Goal: Task Accomplishment & Management: Complete application form

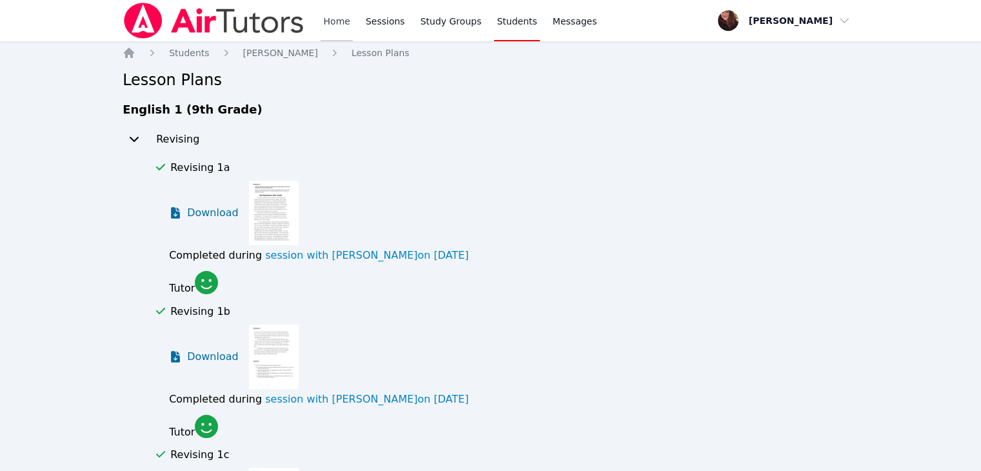
click at [333, 30] on link "Home" at bounding box center [336, 20] width 32 height 41
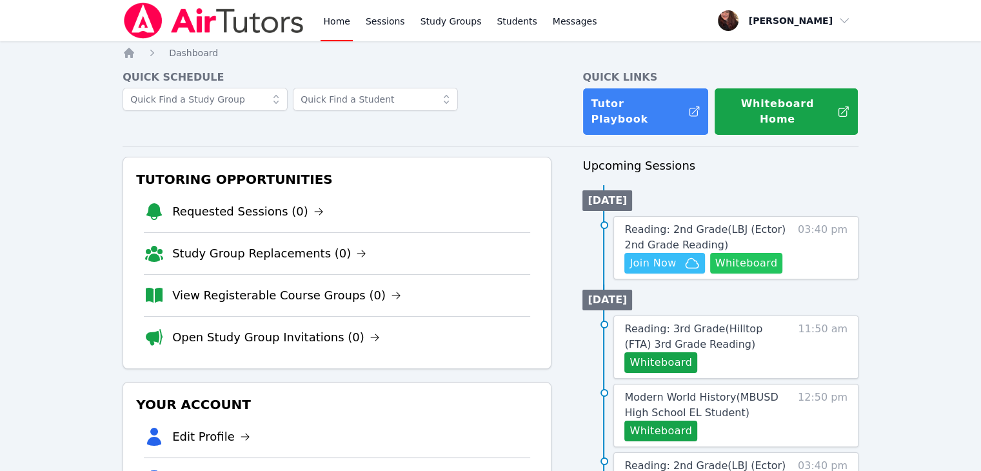
click at [758, 253] on button "Whiteboard" at bounding box center [746, 263] width 73 height 21
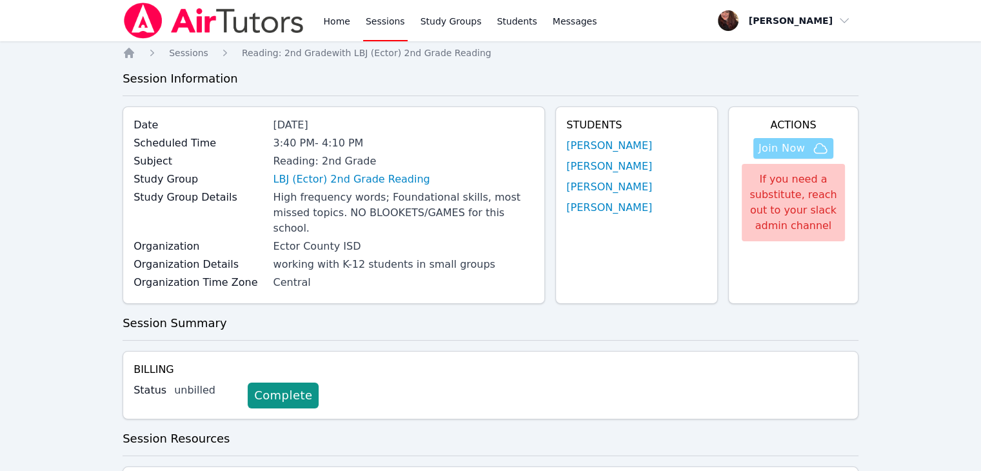
click at [761, 142] on span "Join Now" at bounding box center [781, 148] width 46 height 15
click at [349, 188] on div "Study Group LBJ (Ector) 2nd Grade Reading" at bounding box center [333, 180] width 400 height 18
click at [351, 176] on link "LBJ (Ector) 2nd Grade Reading" at bounding box center [351, 178] width 157 height 15
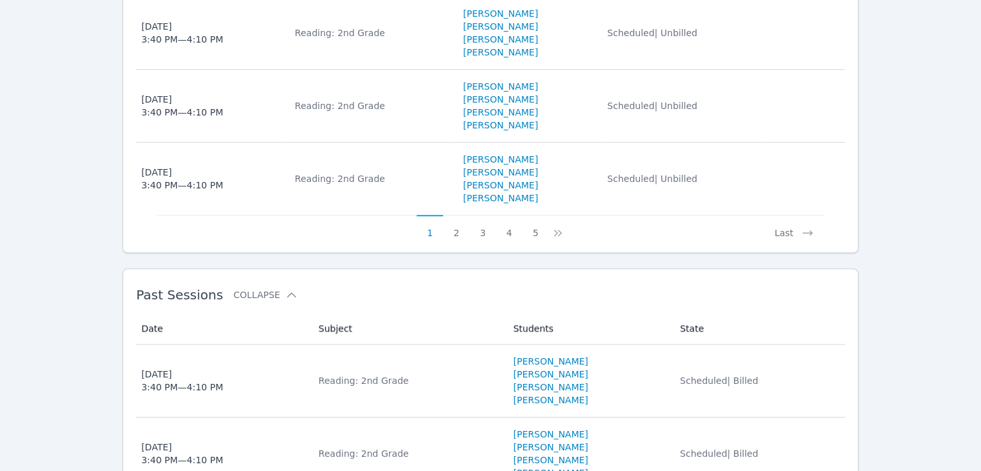
scroll to position [1118, 0]
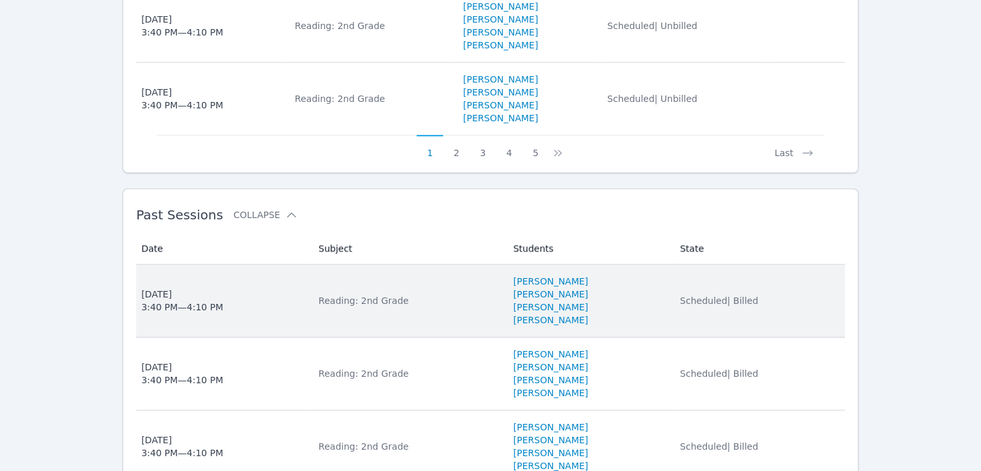
click at [410, 289] on td "Subject Reading: 2nd Grade" at bounding box center [408, 300] width 195 height 73
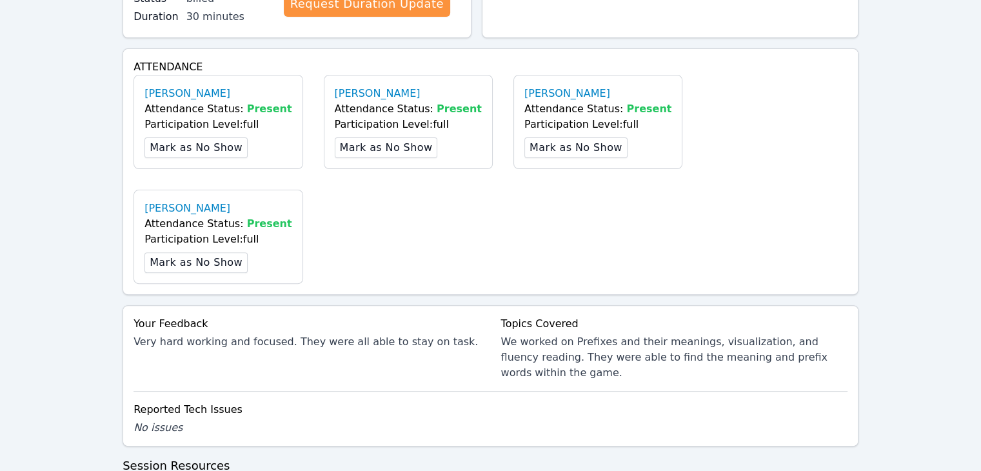
scroll to position [451, 0]
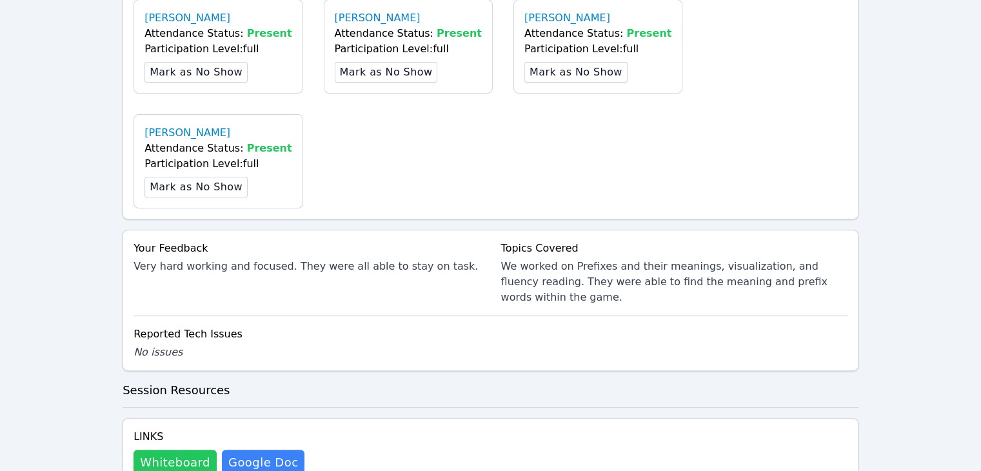
click at [143, 449] on button "Whiteboard" at bounding box center [174, 462] width 83 height 26
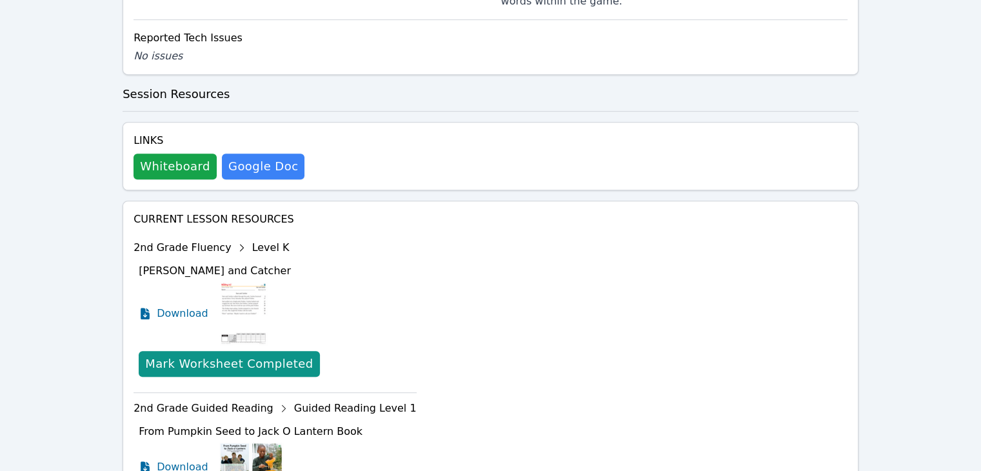
scroll to position [832, 0]
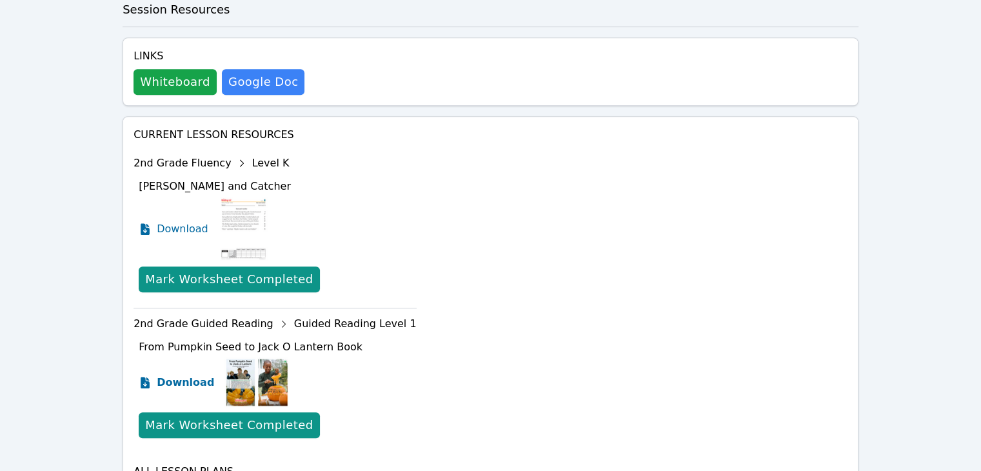
click at [152, 357] on link "Download" at bounding box center [176, 382] width 75 height 50
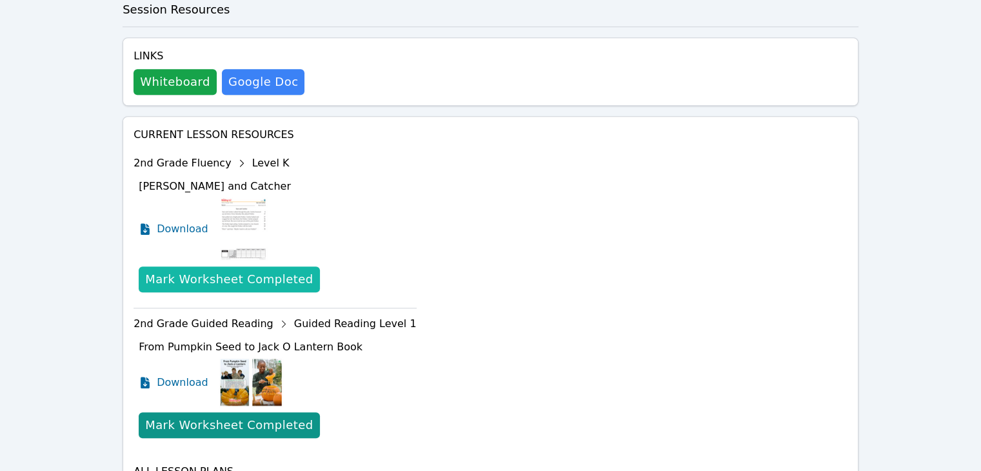
click at [201, 270] on div "Mark Worksheet Completed" at bounding box center [229, 279] width 168 height 18
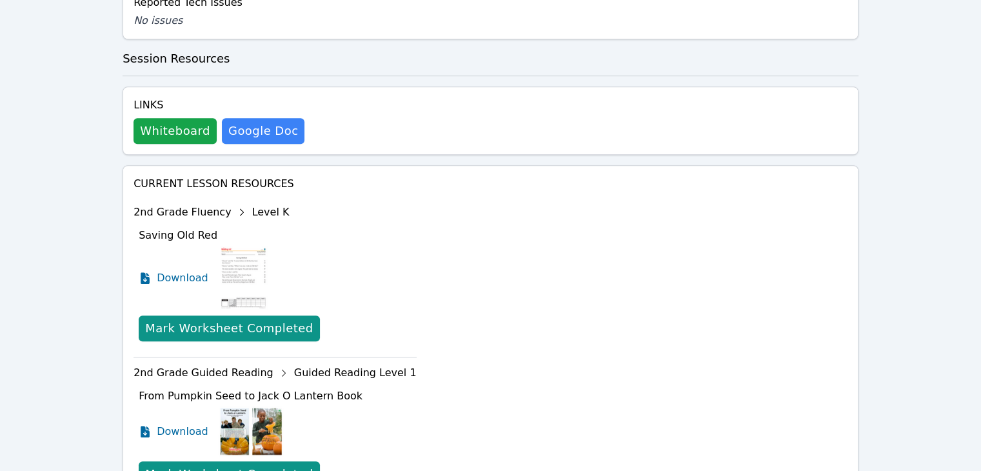
scroll to position [909, 0]
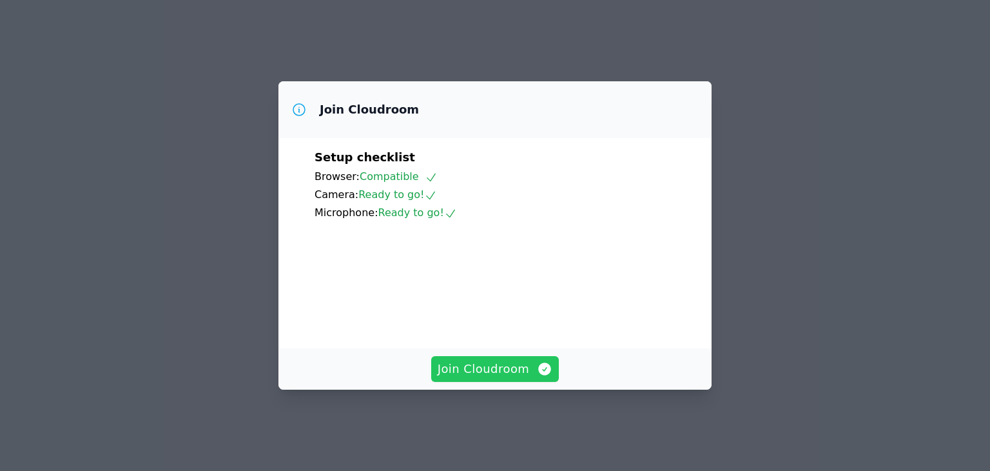
click at [484, 371] on span "Join Cloudroom" at bounding box center [495, 369] width 115 height 18
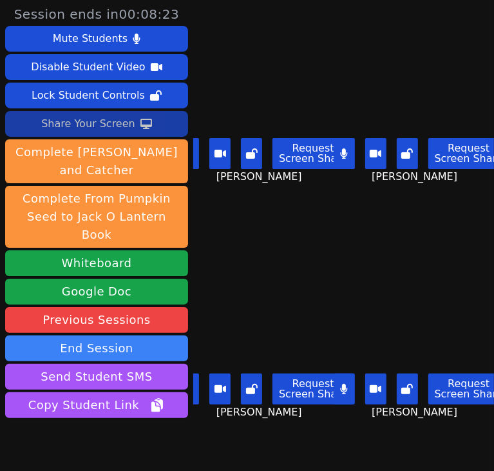
click at [77, 117] on div "Share Your Screen" at bounding box center [88, 123] width 94 height 21
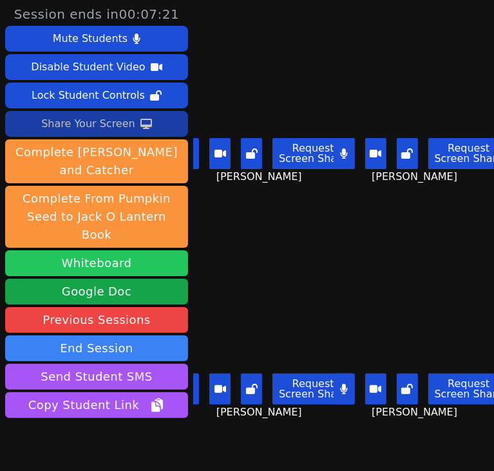
click at [110, 250] on button "Whiteboard" at bounding box center [96, 263] width 183 height 26
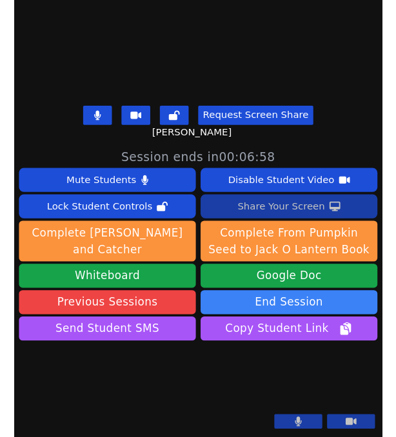
scroll to position [431, 0]
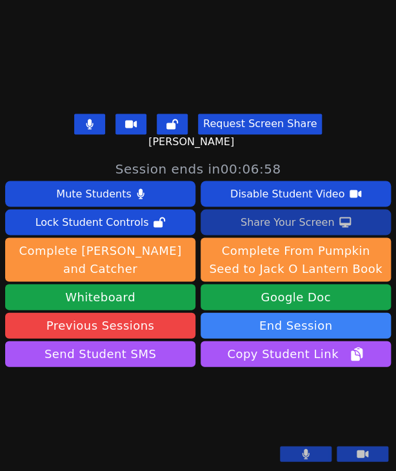
click at [308, 211] on div "Share Your Screen" at bounding box center [287, 221] width 94 height 21
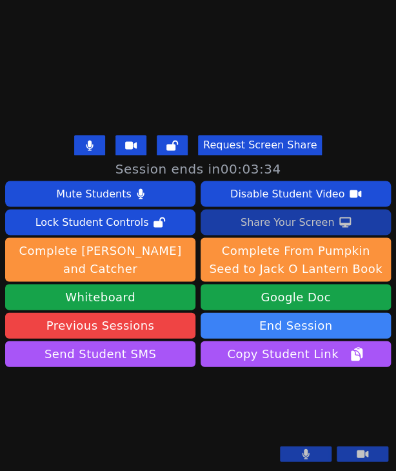
click at [277, 211] on div "Share Your Screen" at bounding box center [287, 221] width 94 height 21
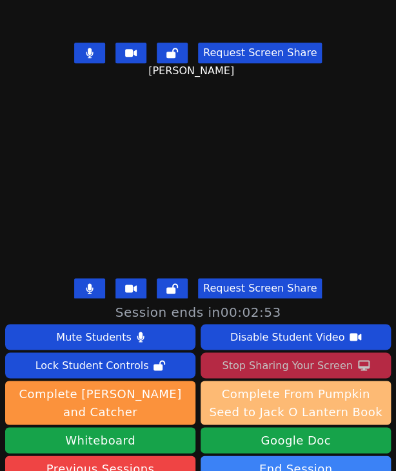
scroll to position [173, 0]
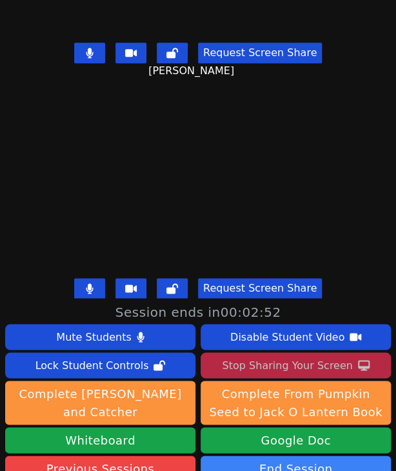
click at [86, 283] on icon at bounding box center [89, 288] width 7 height 10
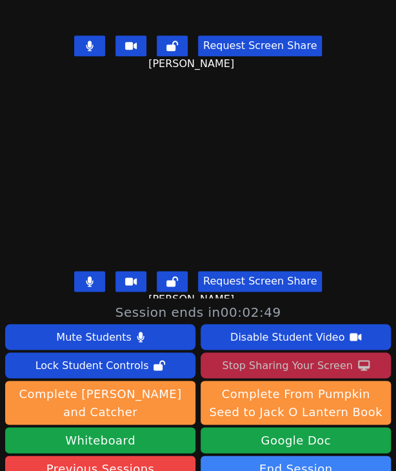
scroll to position [0, 0]
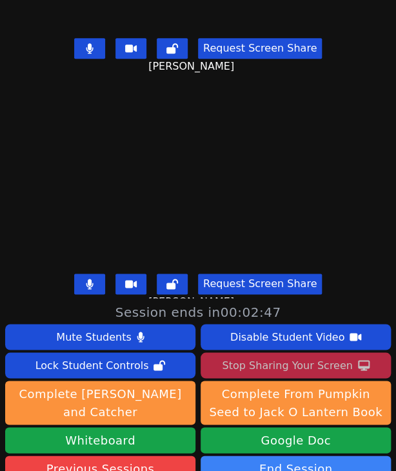
click at [88, 279] on icon at bounding box center [89, 284] width 7 height 10
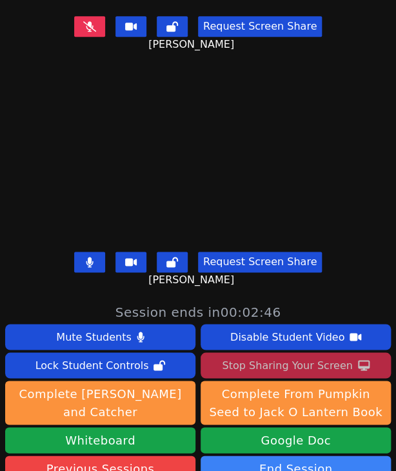
scroll to position [258, 0]
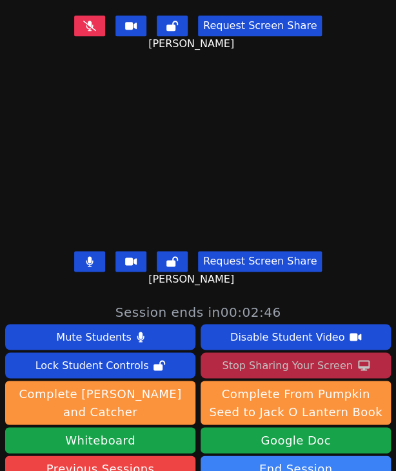
click at [86, 261] on button at bounding box center [89, 261] width 31 height 21
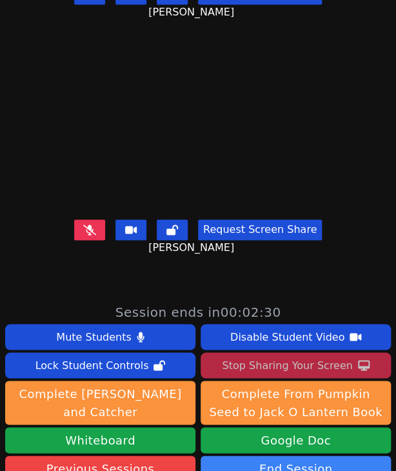
scroll to position [129, 0]
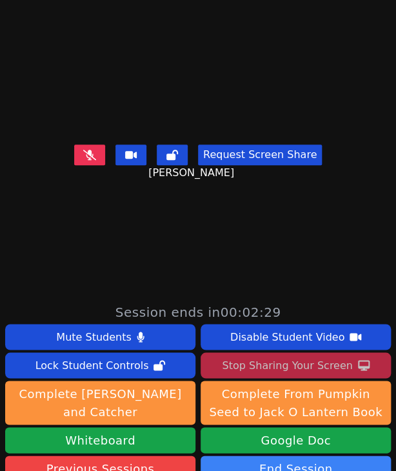
click at [80, 144] on button at bounding box center [89, 154] width 31 height 21
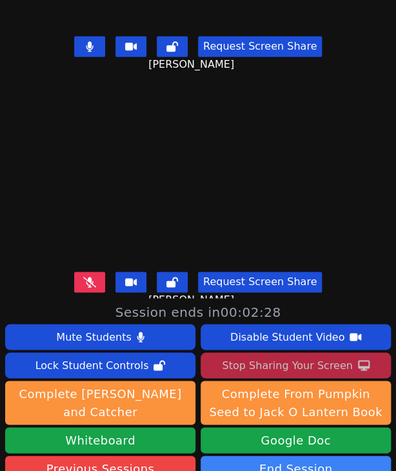
scroll to position [0, 0]
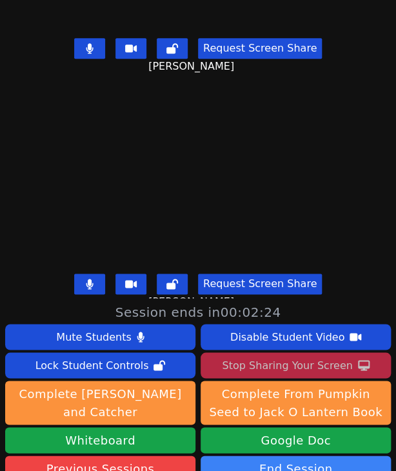
click at [79, 38] on button at bounding box center [89, 48] width 31 height 21
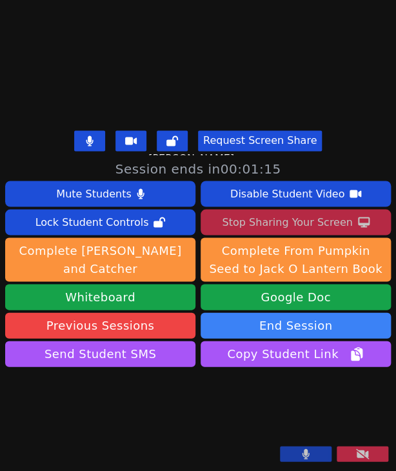
scroll to position [431, 0]
click at [272, 211] on div "Stop Sharing Your Screen" at bounding box center [287, 221] width 130 height 21
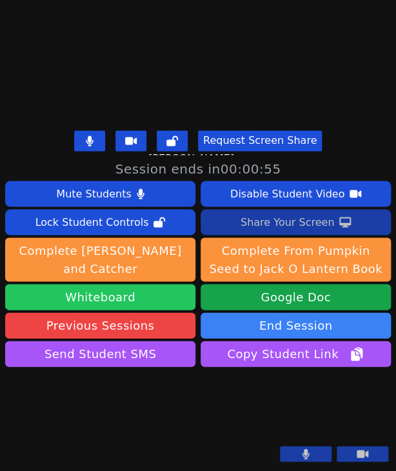
click at [130, 284] on button "Whiteboard" at bounding box center [100, 297] width 190 height 26
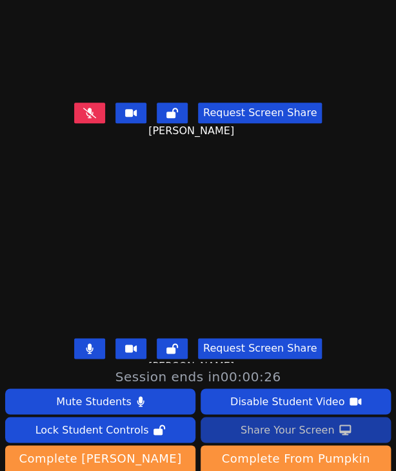
scroll to position [0, 0]
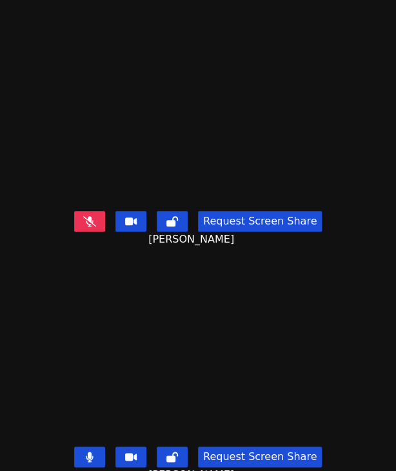
click at [94, 220] on button at bounding box center [89, 221] width 31 height 21
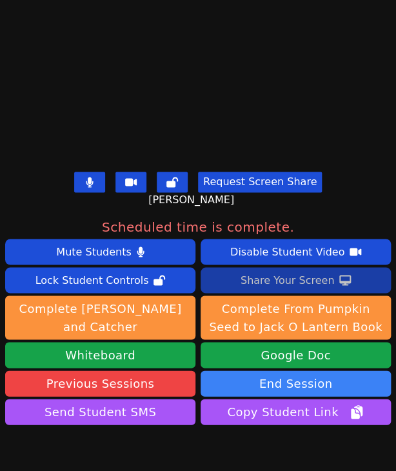
scroll to position [431, 0]
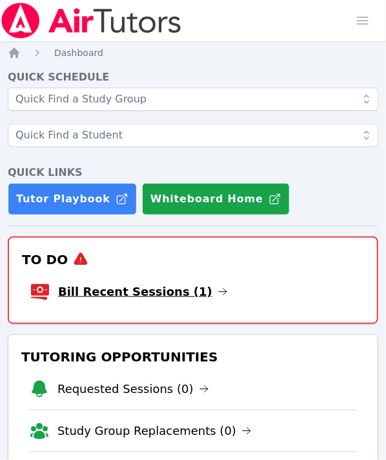
click at [156, 294] on link "Bill Recent Sessions (1)" at bounding box center [143, 292] width 170 height 18
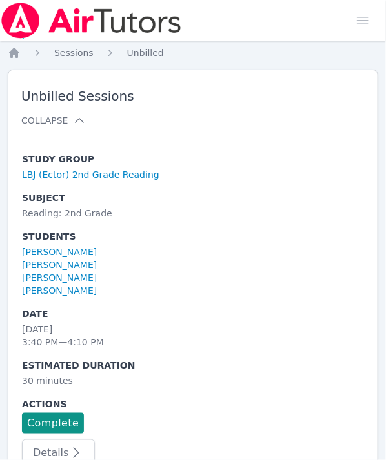
scroll to position [35, 0]
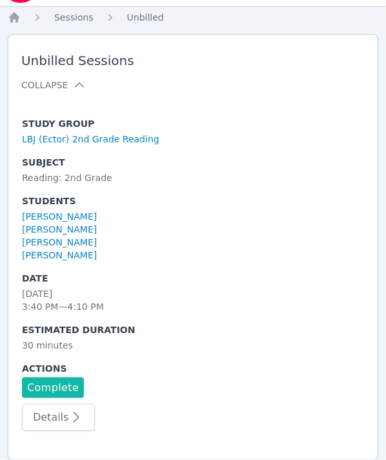
click at [41, 384] on link "Complete" at bounding box center [53, 388] width 62 height 21
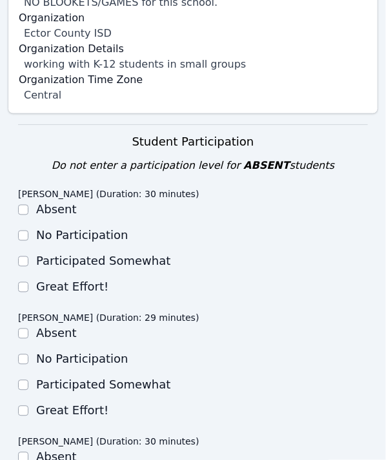
scroll to position [422, 0]
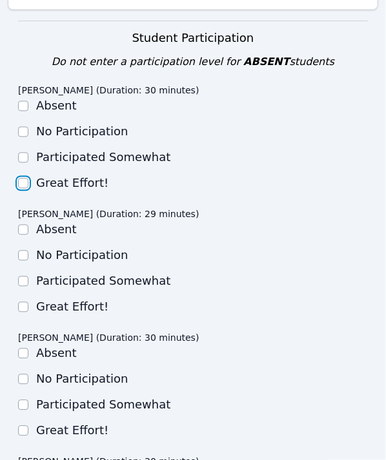
click at [22, 184] on input "Great Effort!" at bounding box center [23, 184] width 10 height 10
checkbox input "true"
click at [29, 310] on div "Great Effort!" at bounding box center [192, 307] width 349 height 15
click at [22, 308] on input "Great Effort!" at bounding box center [23, 307] width 10 height 10
checkbox input "true"
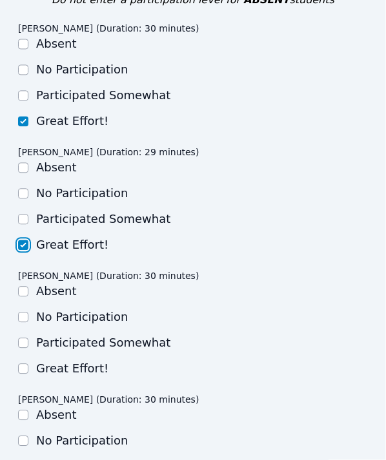
scroll to position [551, 0]
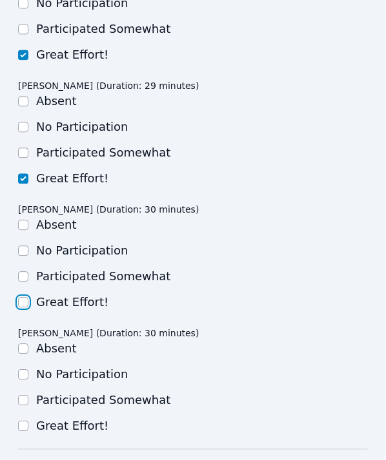
drag, startPoint x: 19, startPoint y: 301, endPoint x: 26, endPoint y: 313, distance: 13.9
click at [19, 302] on input "Great Effort!" at bounding box center [23, 302] width 10 height 10
checkbox input "true"
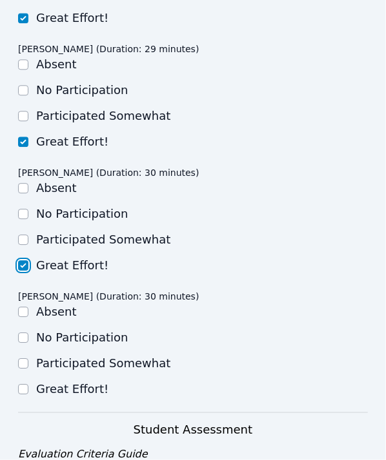
scroll to position [680, 0]
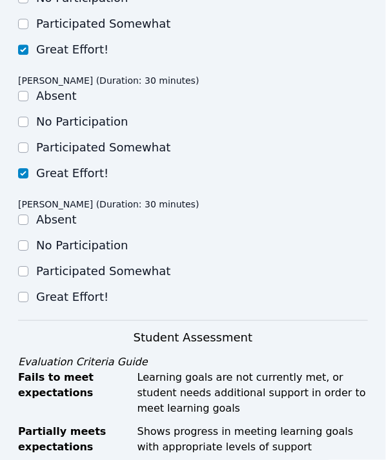
click at [24, 297] on input "Great Effort!" at bounding box center [23, 297] width 10 height 10
checkbox input "true"
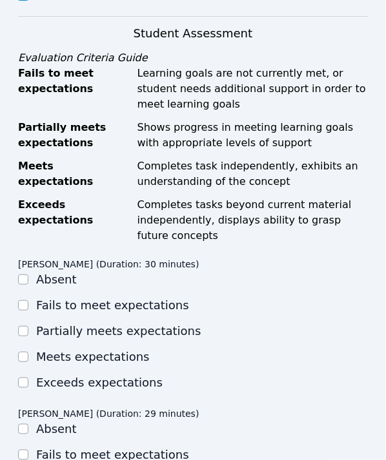
scroll to position [1131, 0]
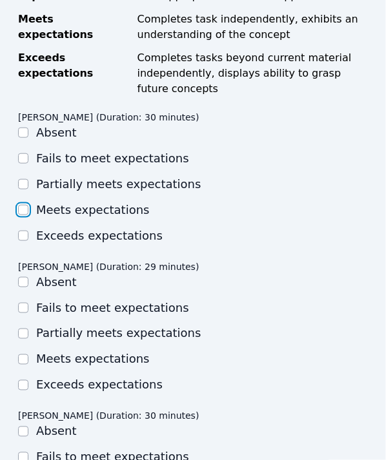
click at [21, 208] on input "Meets expectations" at bounding box center [23, 210] width 10 height 10
checkbox input "true"
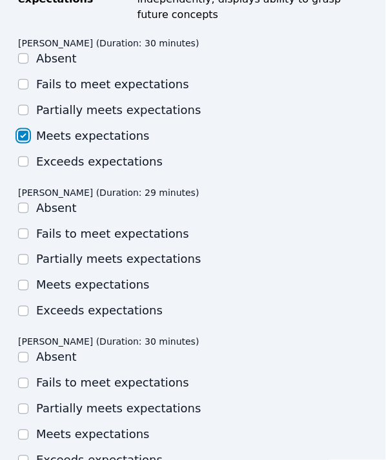
scroll to position [1260, 0]
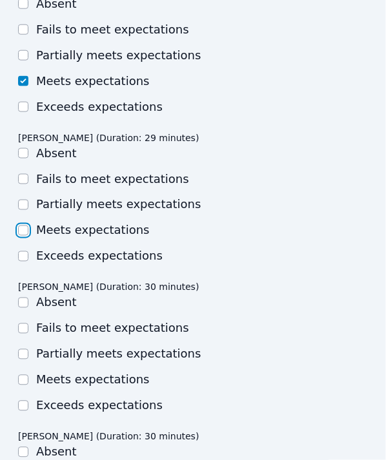
click at [26, 231] on input "Meets expectations" at bounding box center [23, 231] width 10 height 10
checkbox input "true"
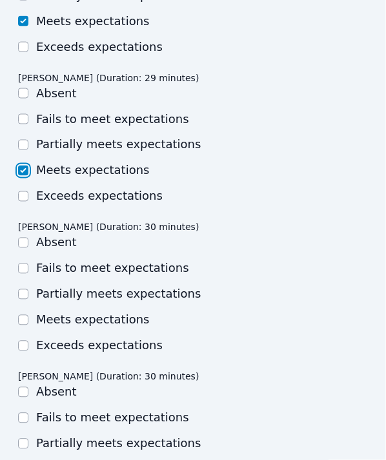
scroll to position [1454, 0]
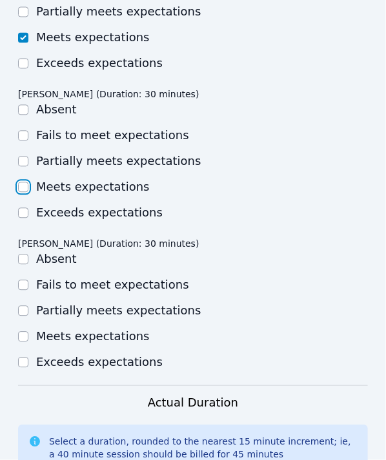
click at [24, 186] on input "Meets expectations" at bounding box center [23, 187] width 10 height 10
checkbox input "true"
click at [21, 331] on input "Meets expectations" at bounding box center [23, 336] width 10 height 10
checkbox input "true"
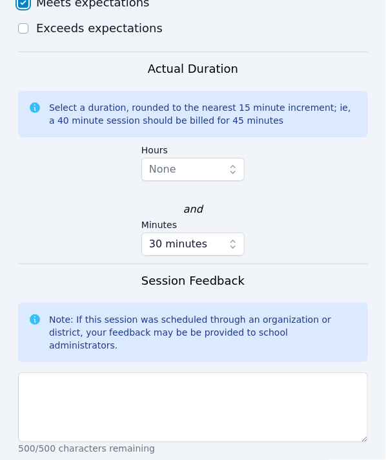
scroll to position [1841, 0]
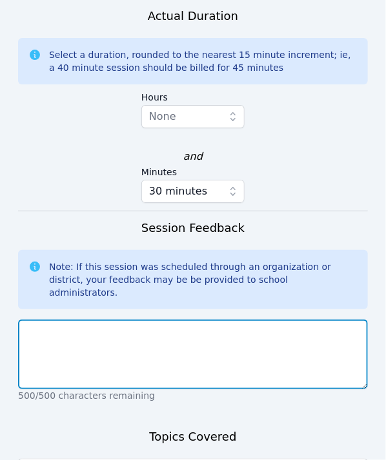
click at [146, 334] on textarea at bounding box center [192, 355] width 349 height 70
type textarea "Super hard working and focused"
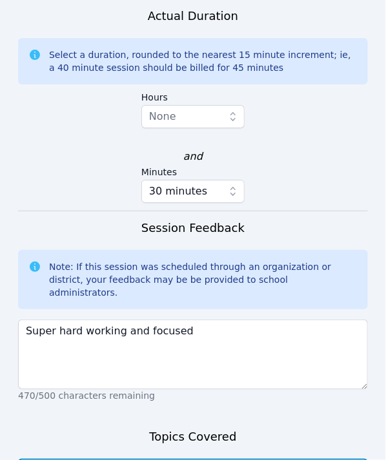
scroll to position [1844, 0]
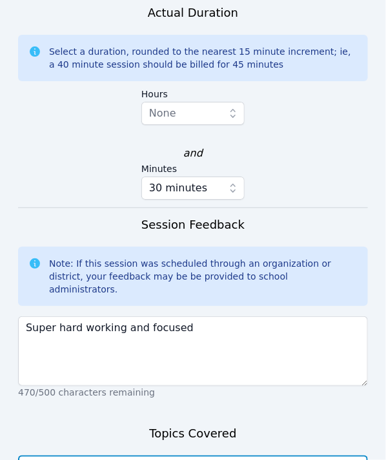
type textarea "We worked on Prefixes and writing today."
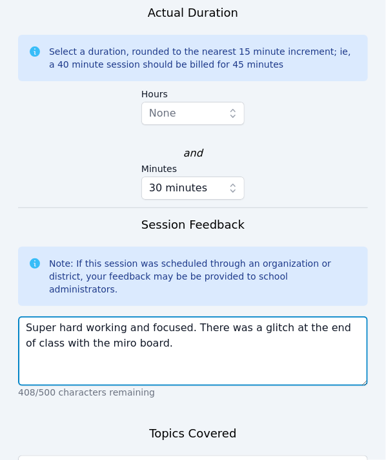
type textarea "Super hard working and focused. There was a glitch at the end of class with the…"
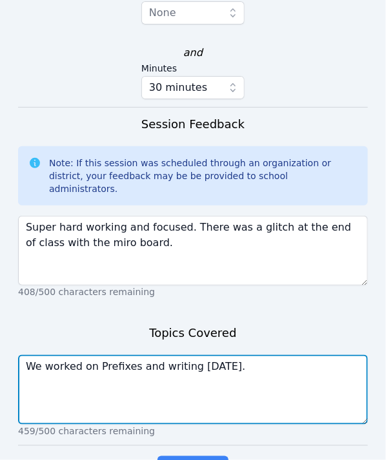
scroll to position [1978, 0]
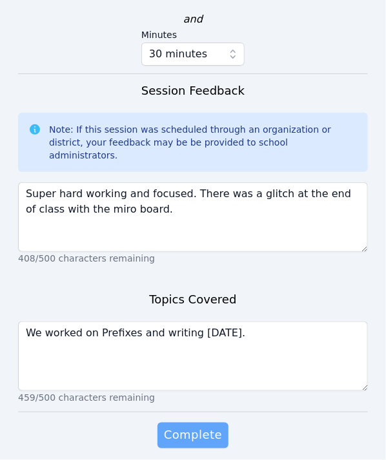
click at [204, 430] on span "Complete" at bounding box center [193, 436] width 58 height 18
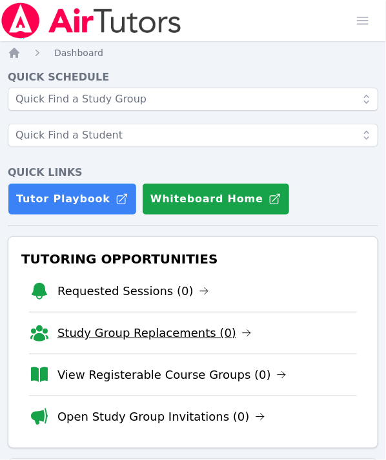
scroll to position [129, 0]
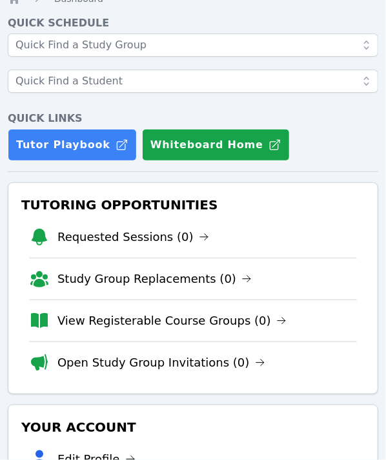
scroll to position [129, 0]
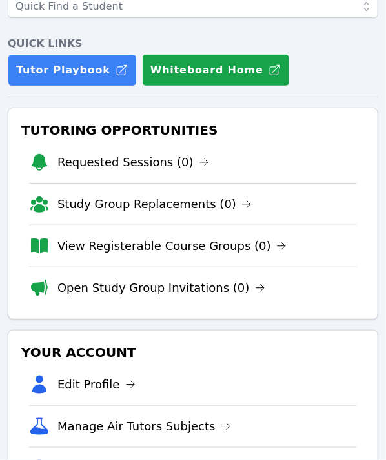
click at [309, 39] on h4 "Quick Links" at bounding box center [193, 43] width 370 height 15
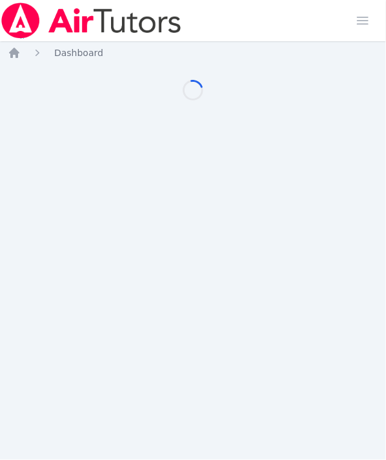
scroll to position [129, 0]
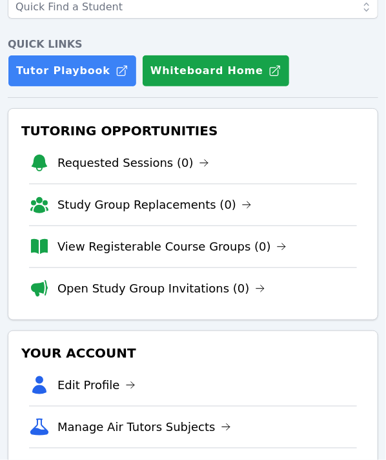
scroll to position [129, 0]
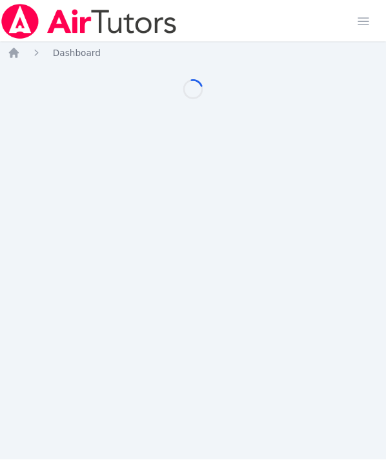
scroll to position [10, 0]
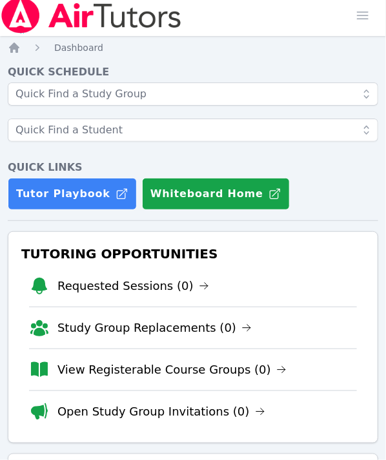
scroll to position [10, 0]
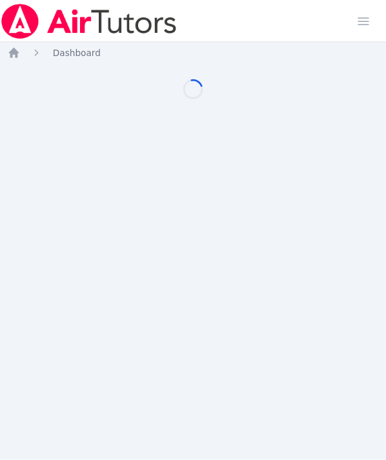
scroll to position [10, 0]
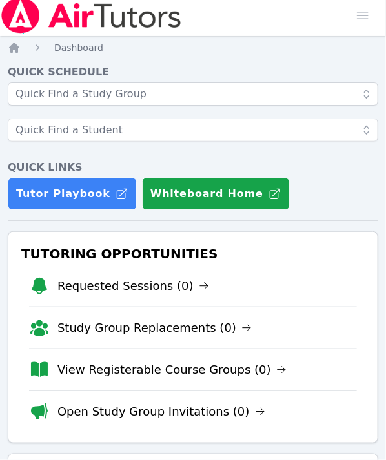
scroll to position [10, 0]
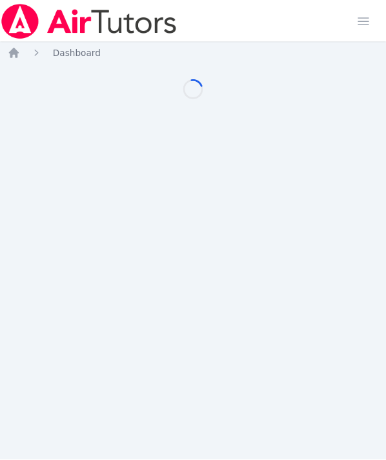
scroll to position [10, 0]
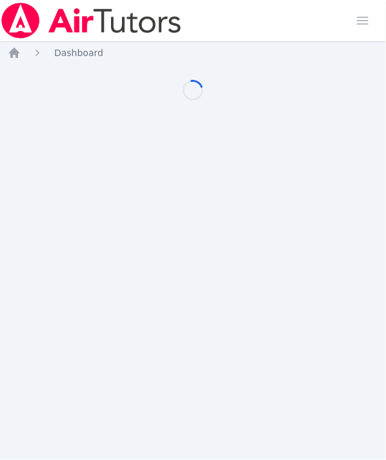
scroll to position [10, 0]
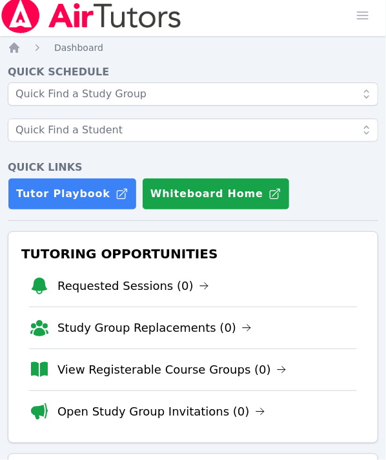
scroll to position [10, 0]
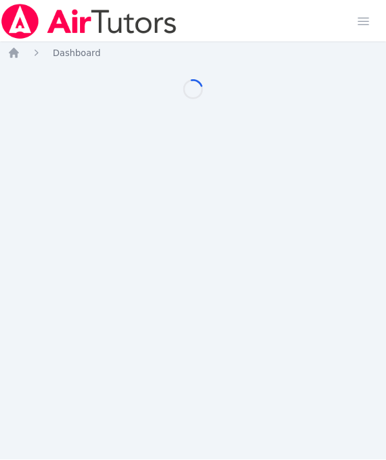
scroll to position [10, 0]
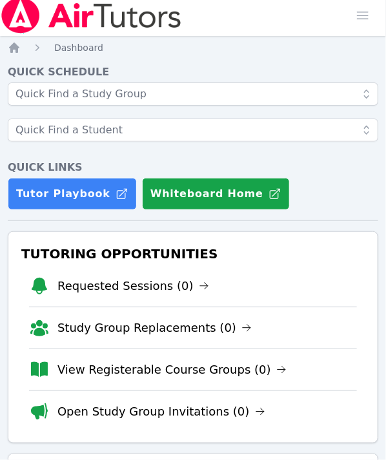
scroll to position [10, 0]
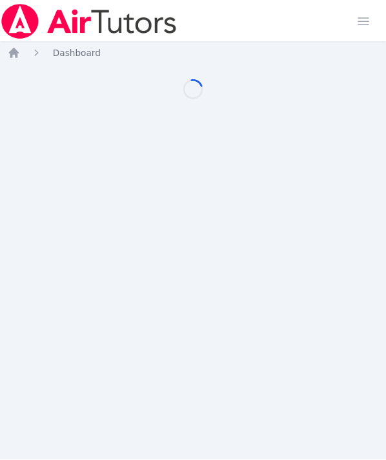
scroll to position [10, 0]
